Goal: Complete application form

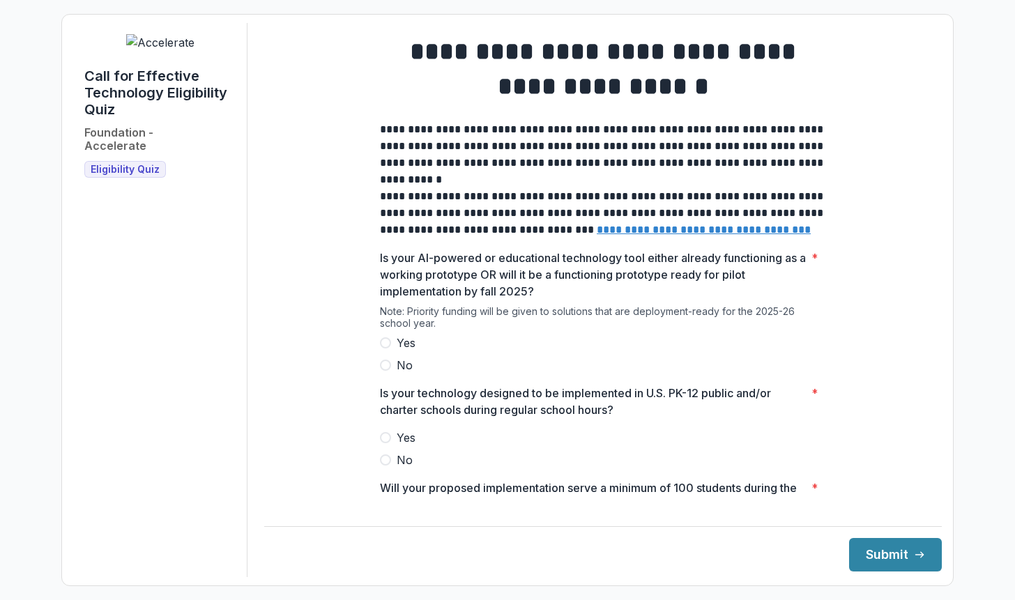
click at [408, 351] on span "Yes" at bounding box center [406, 343] width 19 height 17
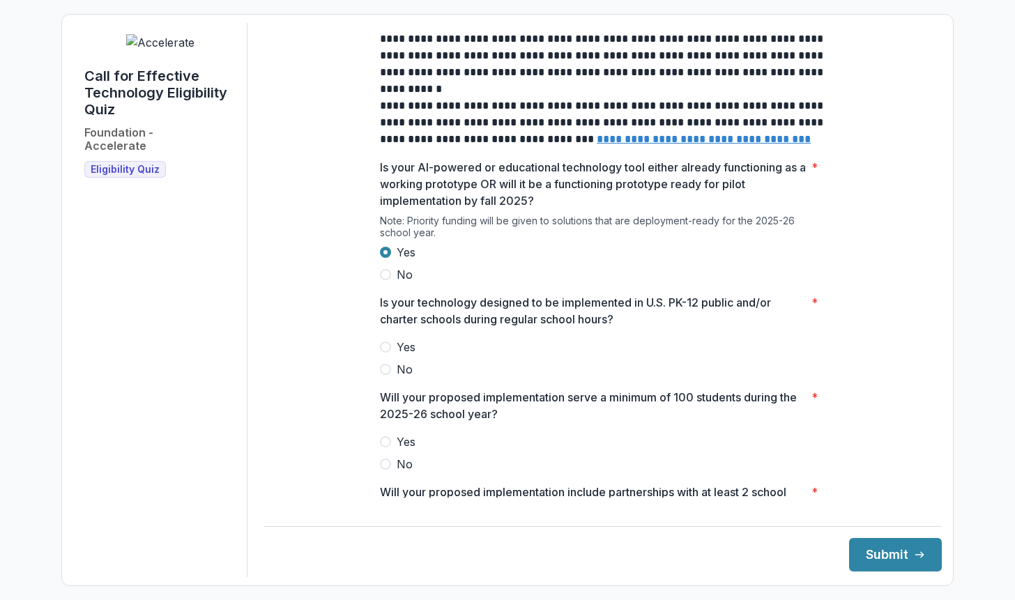
scroll to position [94, 0]
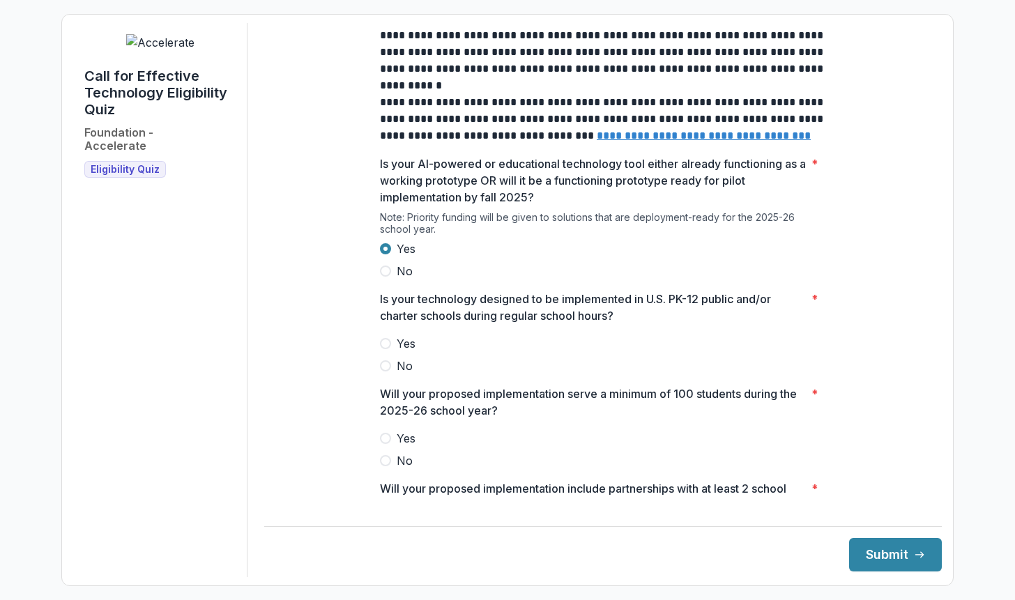
click at [398, 352] on span "Yes" at bounding box center [406, 343] width 19 height 17
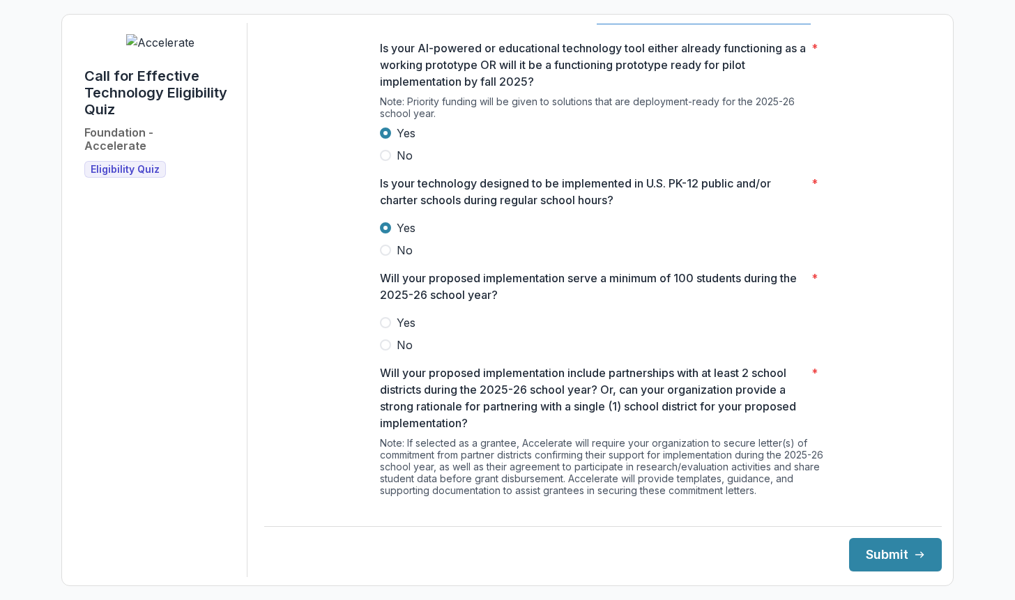
scroll to position [211, 0]
click at [400, 330] on span "Yes" at bounding box center [406, 321] width 19 height 17
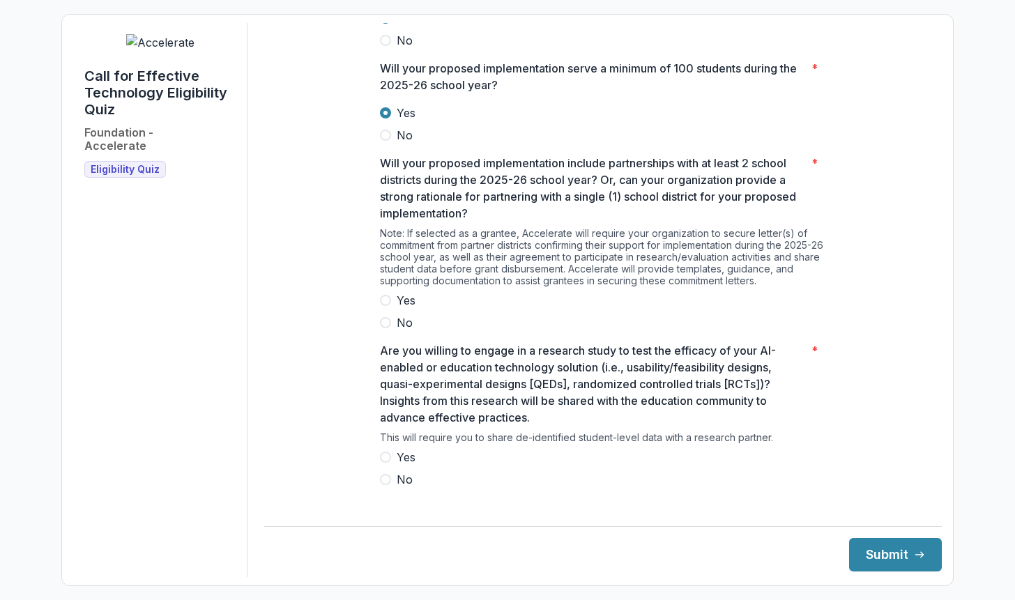
scroll to position [423, 0]
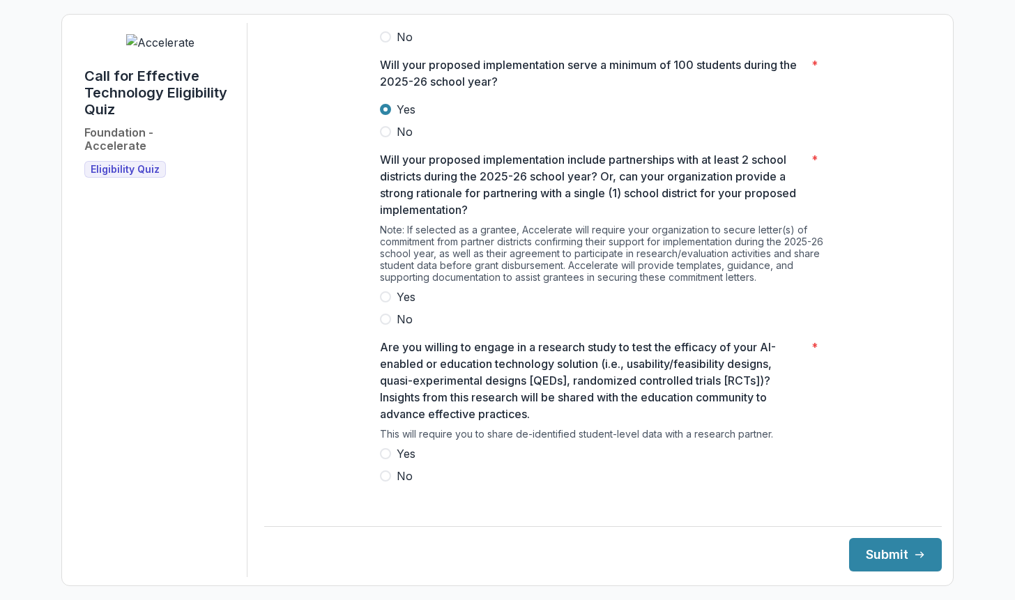
click at [399, 302] on span "Yes" at bounding box center [406, 297] width 19 height 17
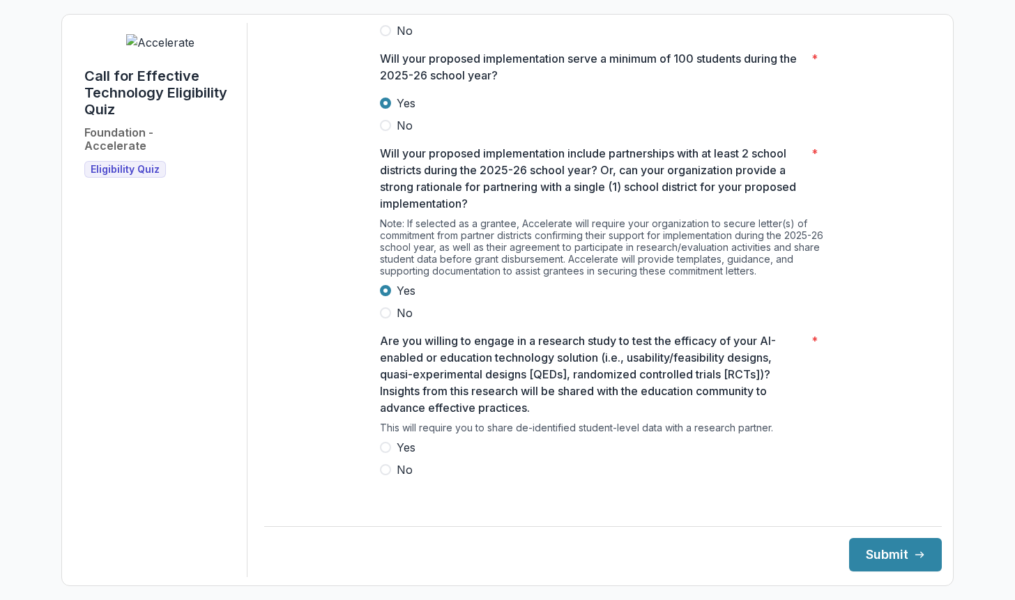
click at [403, 452] on span "Yes" at bounding box center [406, 447] width 19 height 17
drag, startPoint x: 879, startPoint y: 561, endPoint x: 653, endPoint y: 319, distance: 331.4
click at [653, 319] on div "**********" at bounding box center [602, 300] width 677 height 554
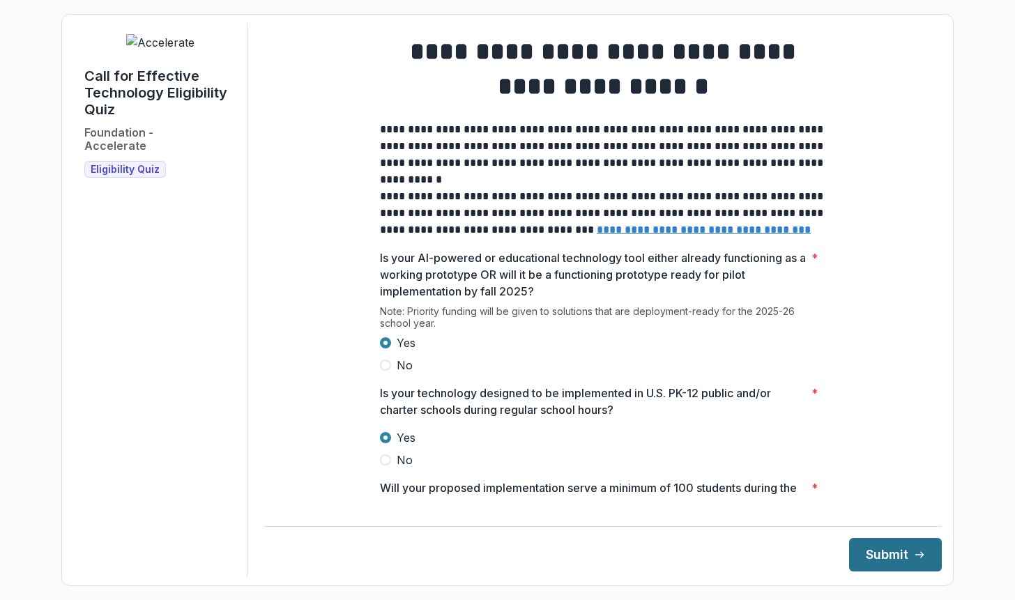
click at [868, 553] on button "Submit" at bounding box center [895, 554] width 93 height 33
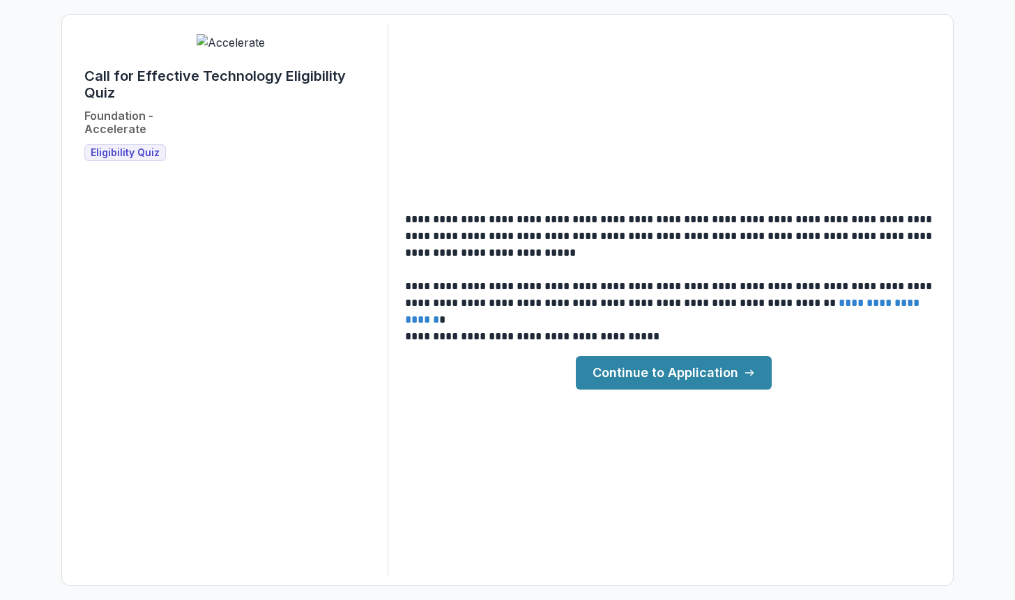
click at [619, 371] on link "Continue to Application" at bounding box center [674, 372] width 196 height 33
